Goal: Find specific page/section: Find specific page/section

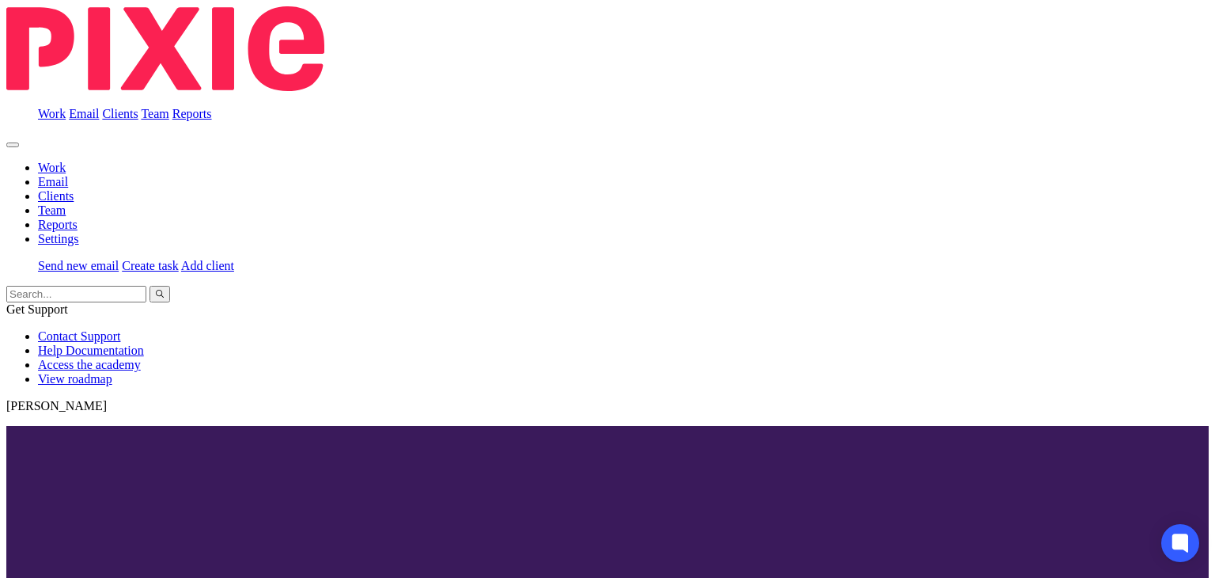
scroll to position [266, 0]
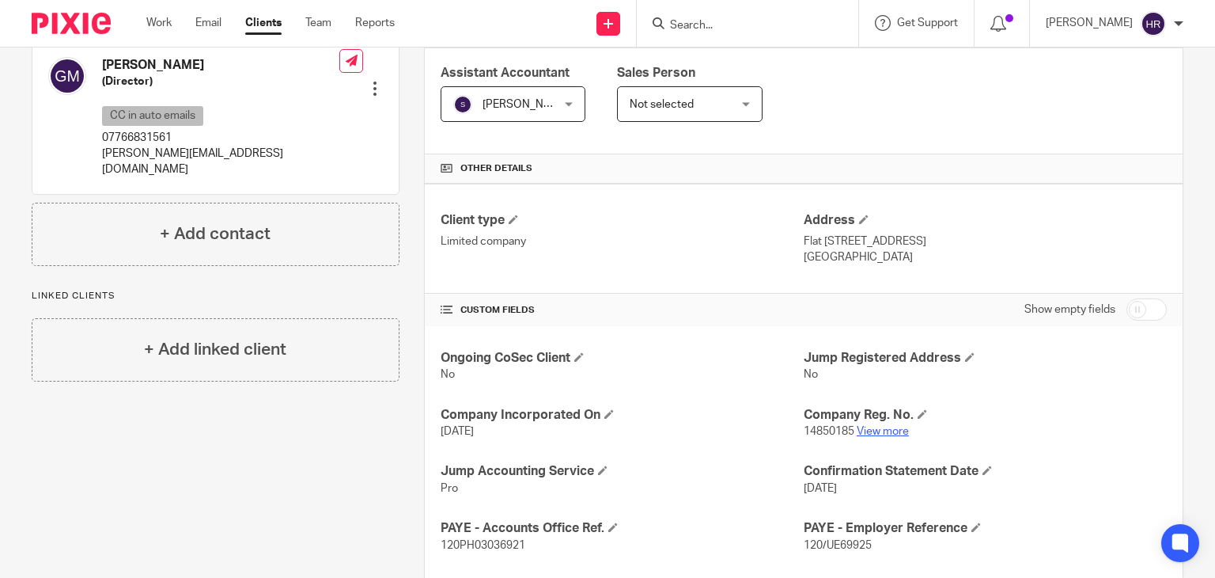
click at [866, 428] on link "View more" at bounding box center [883, 431] width 52 height 11
click at [394, 142] on div "George Marangos-Gilks (Director) CC in auto emails 07766831561 george@messium.c…" at bounding box center [215, 117] width 366 height 153
click at [688, 25] on input "Search" at bounding box center [739, 26] width 142 height 14
type input "s"
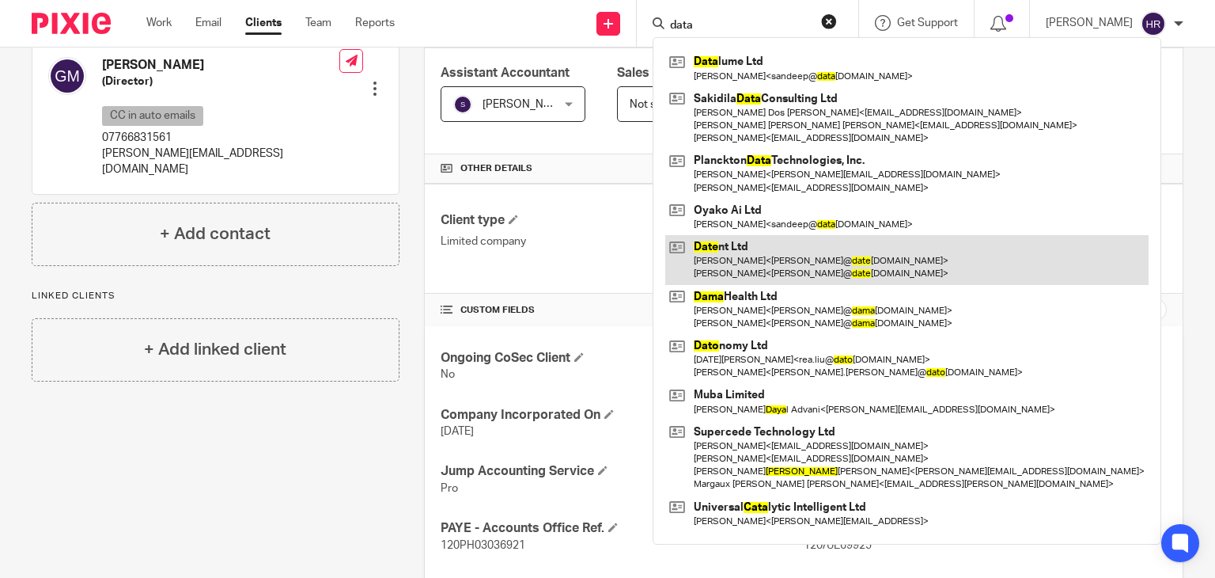
type input "data"
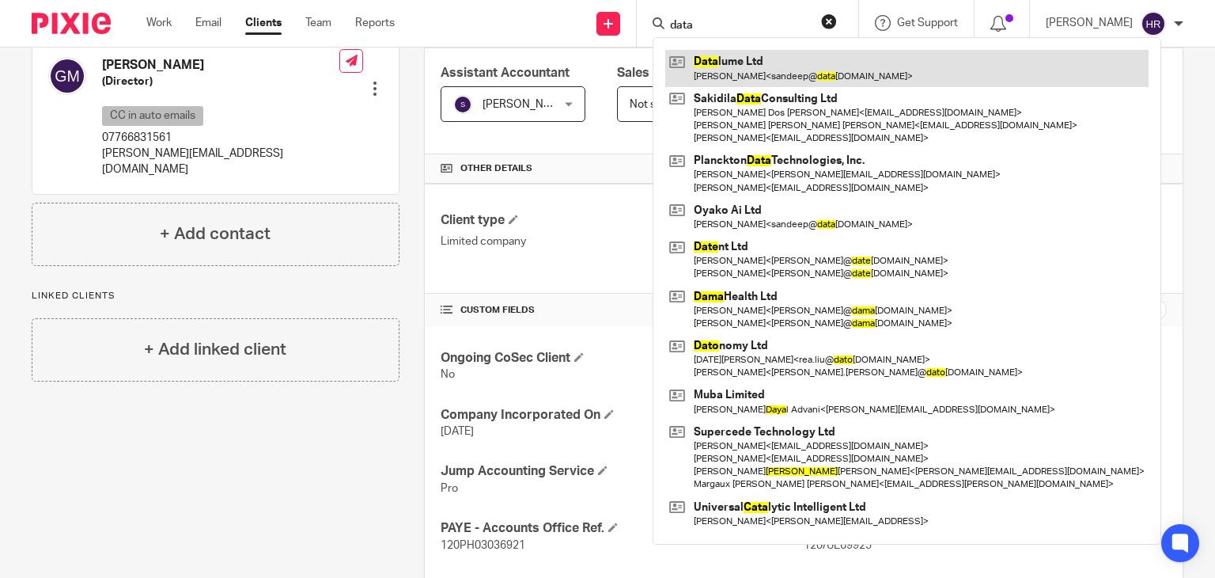
click at [699, 64] on link at bounding box center [906, 68] width 483 height 36
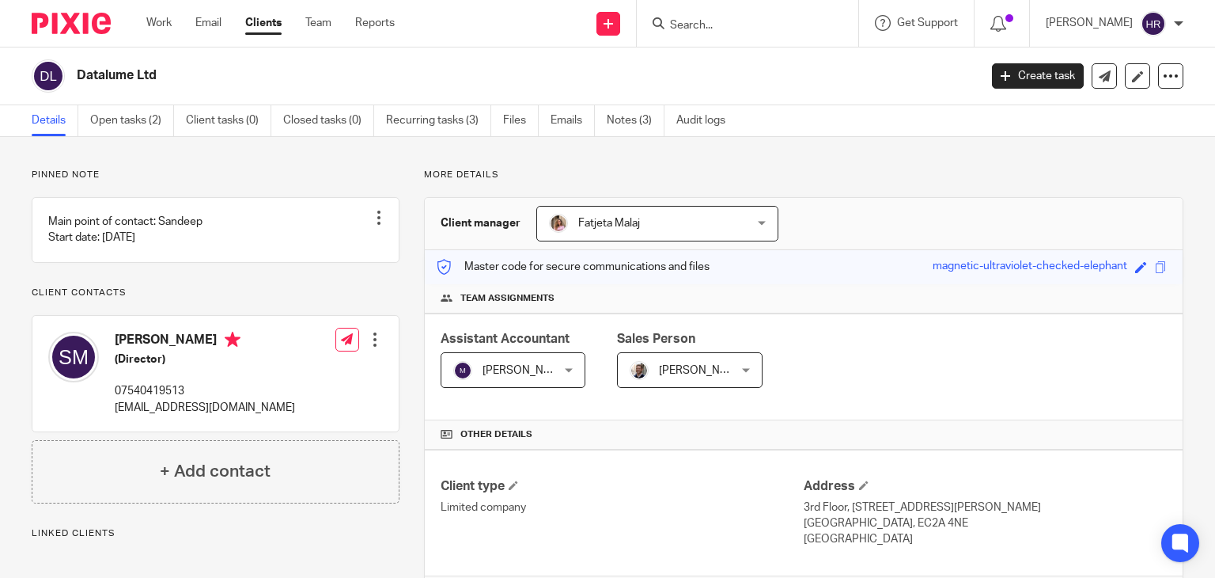
scroll to position [426, 0]
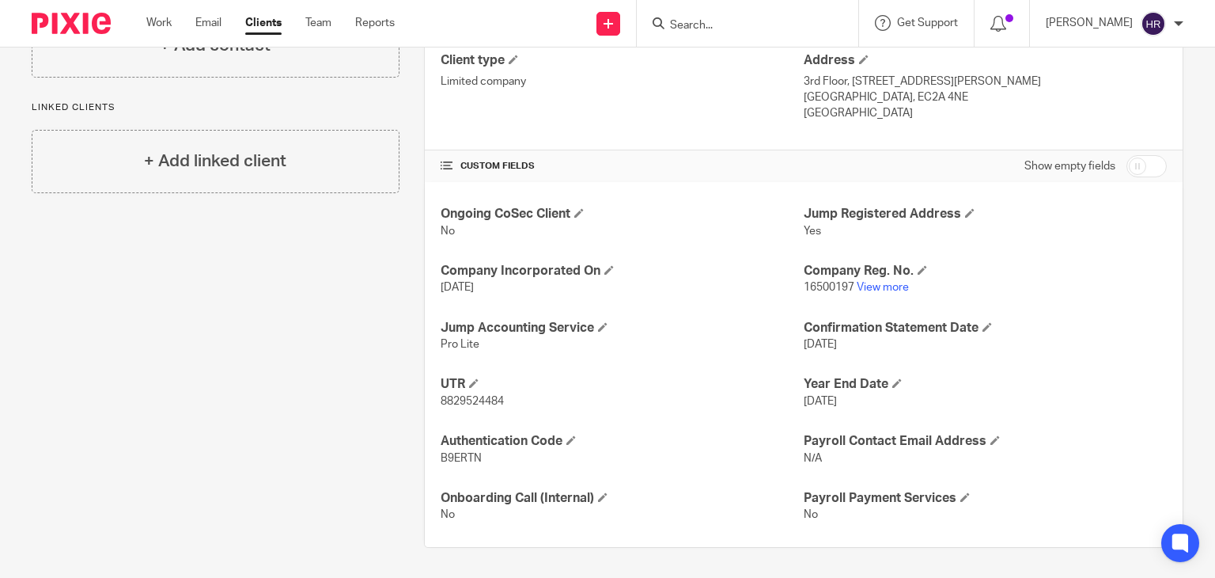
click at [712, 20] on input "Search" at bounding box center [739, 26] width 142 height 14
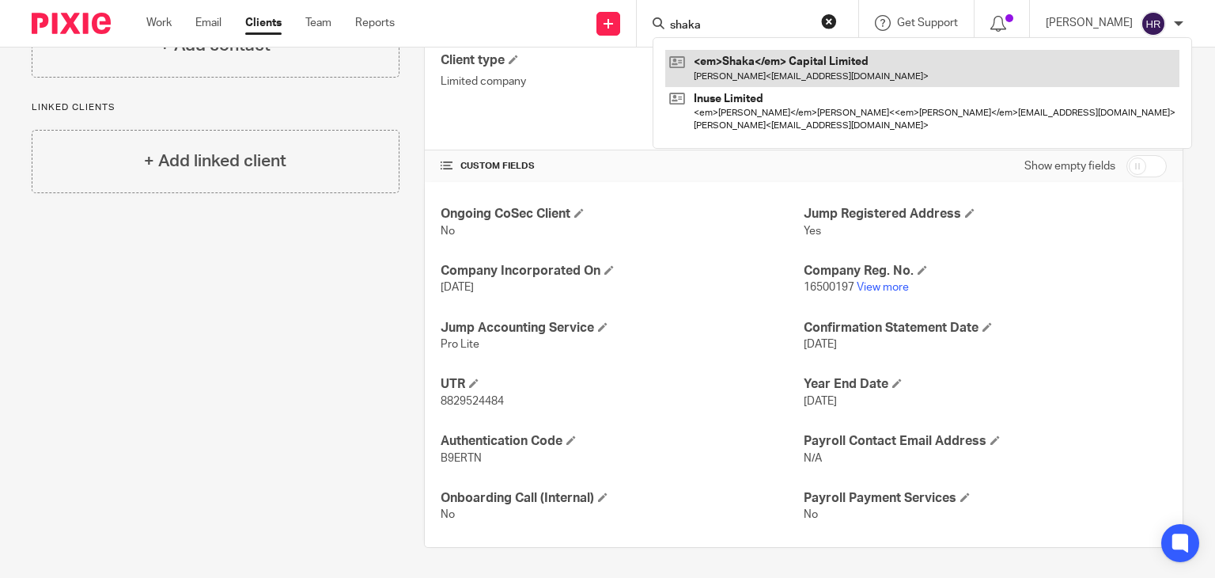
type input "shaka"
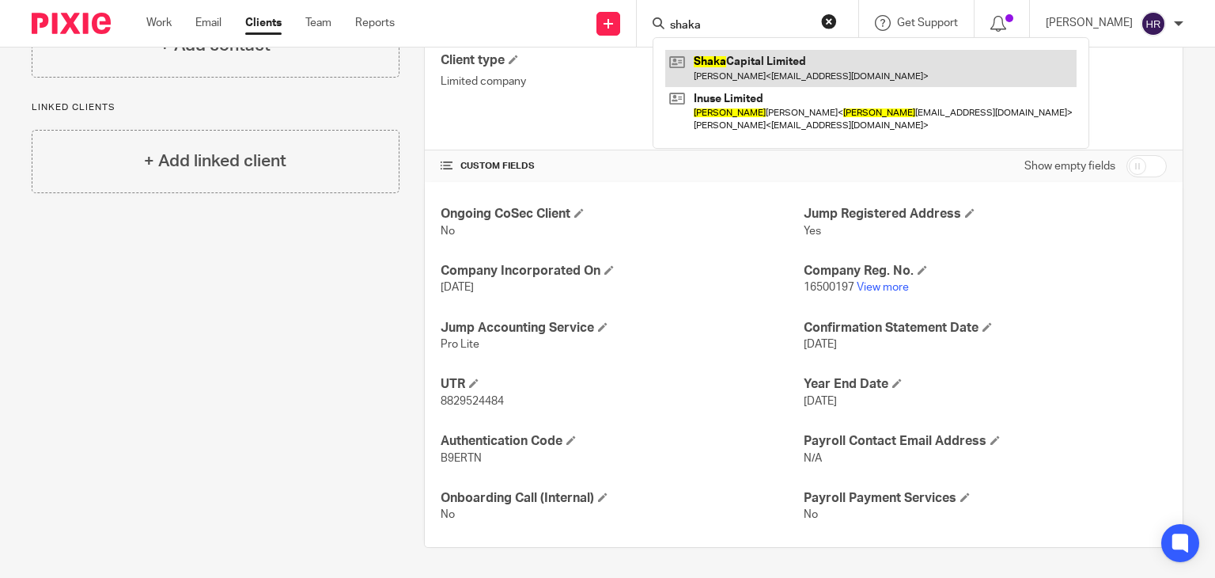
click at [721, 60] on link at bounding box center [870, 68] width 411 height 36
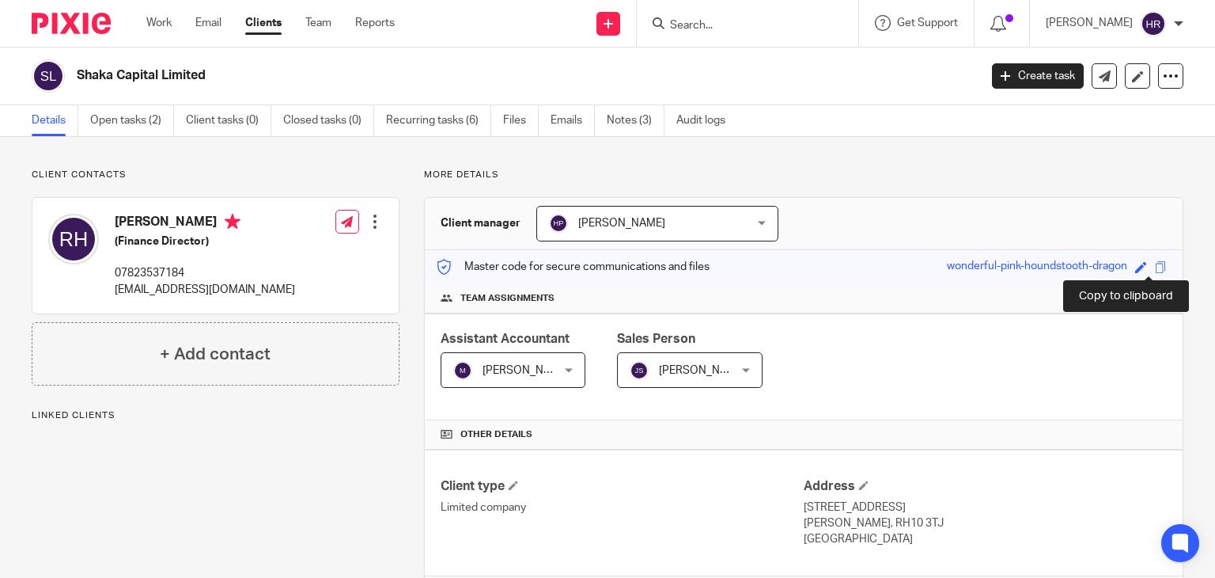
click at [1155, 267] on span at bounding box center [1161, 267] width 12 height 12
